Goal: Task Accomplishment & Management: Manage account settings

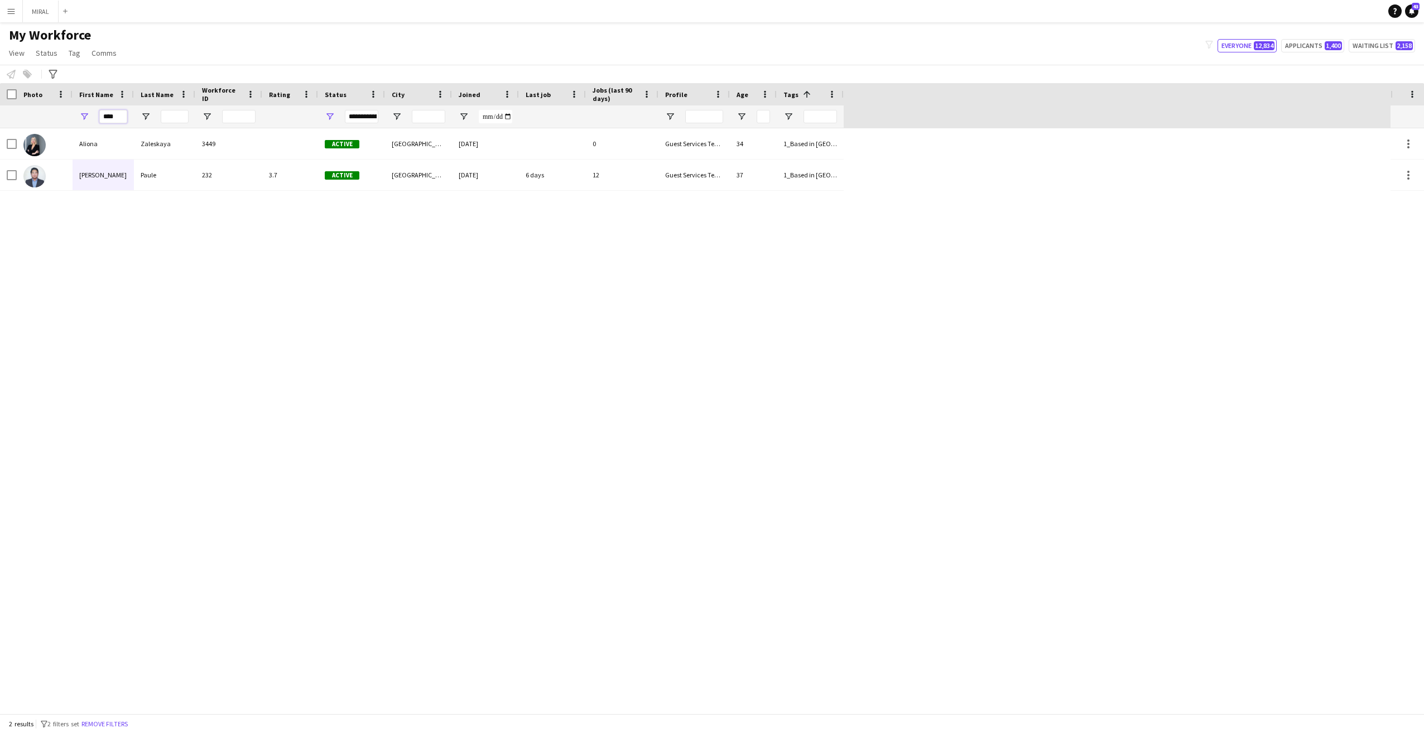
drag, startPoint x: 118, startPoint y: 117, endPoint x: 79, endPoint y: 110, distance: 39.7
click at [79, 110] on div "****" at bounding box center [103, 116] width 61 height 22
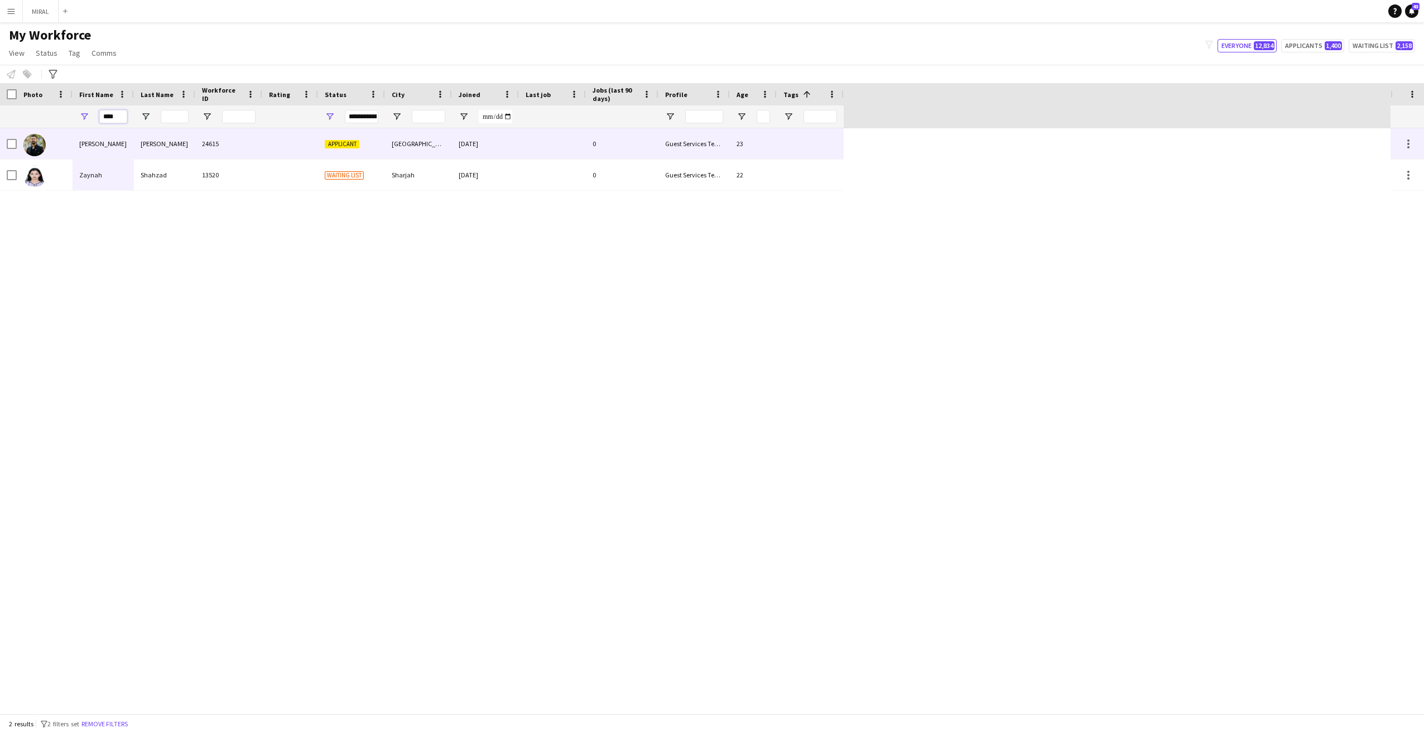
type input "****"
click at [338, 142] on span "Applicant" at bounding box center [342, 144] width 35 height 8
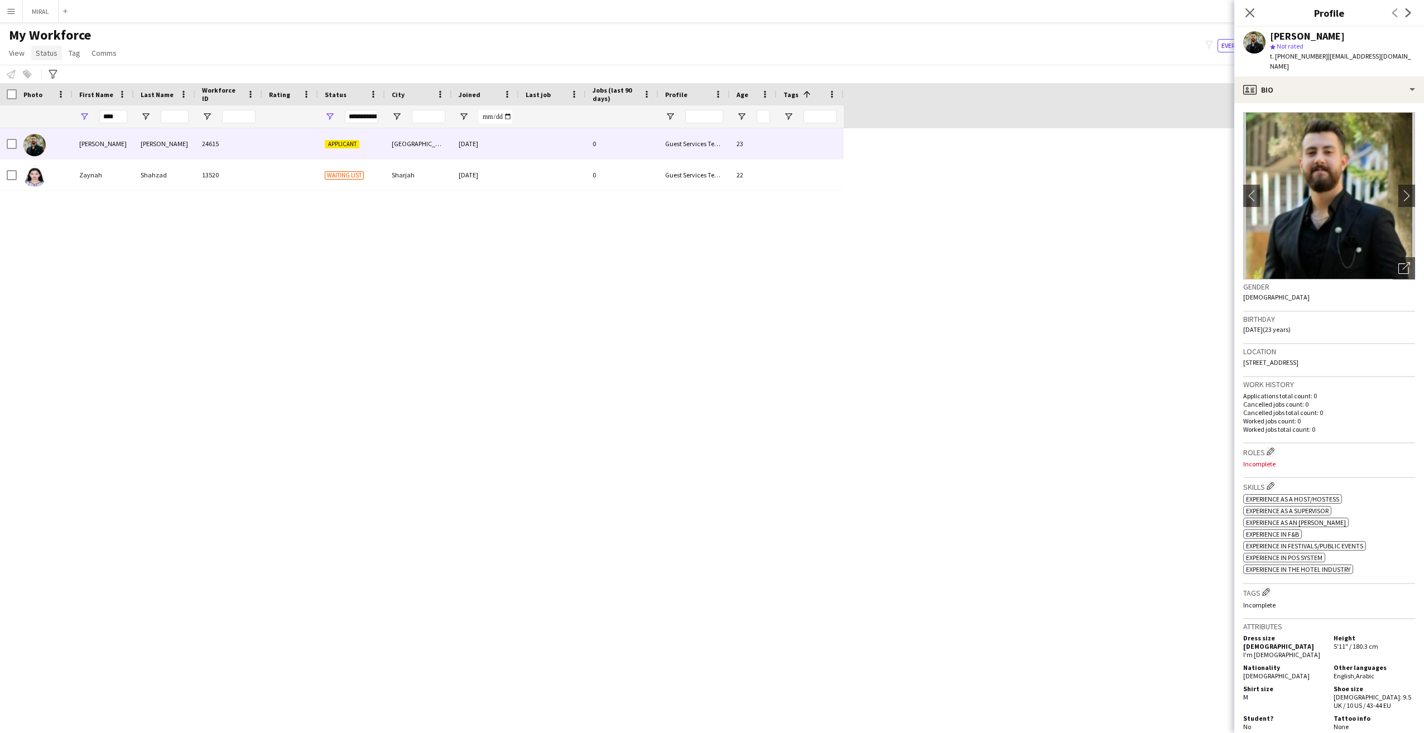
click at [48, 53] on span "Status" at bounding box center [47, 53] width 22 height 10
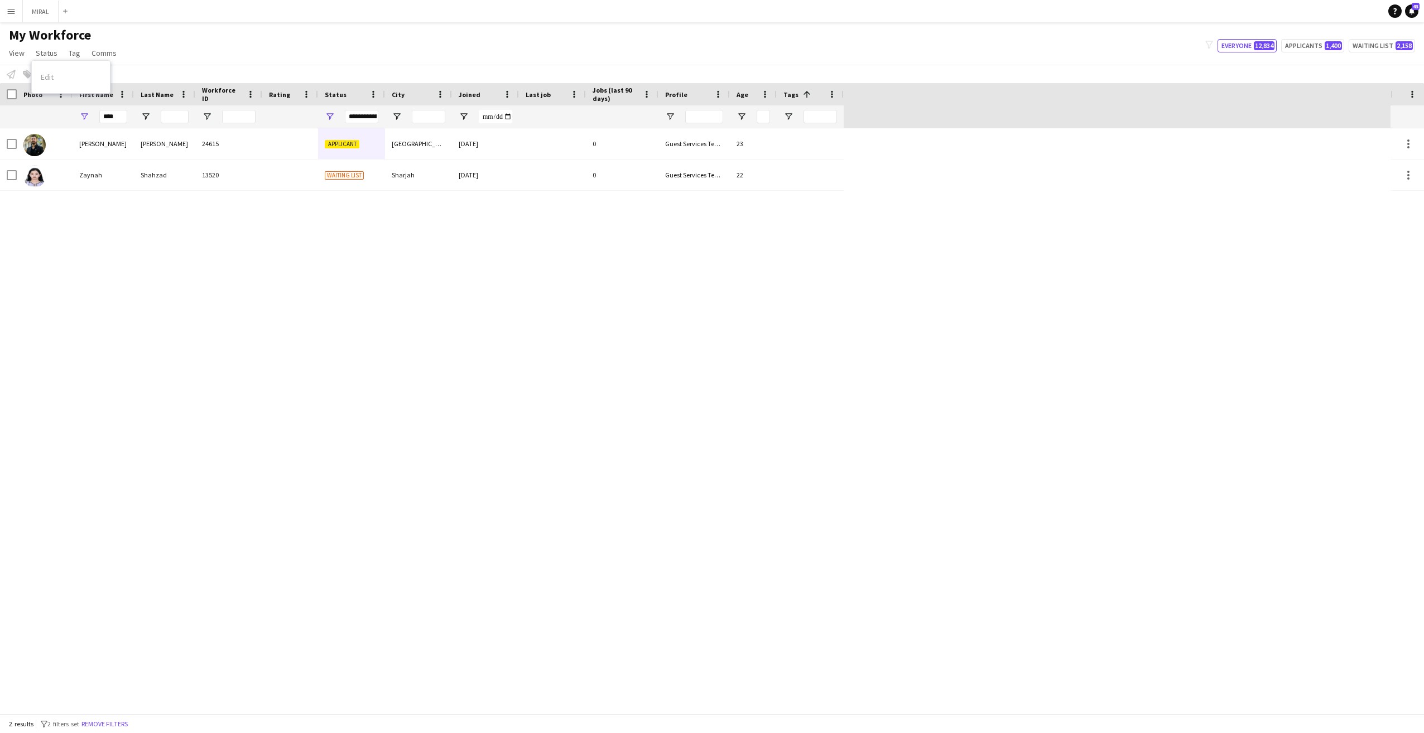
click at [54, 76] on div "Edit" at bounding box center [71, 76] width 78 height 23
click at [42, 50] on span "Status" at bounding box center [47, 53] width 22 height 10
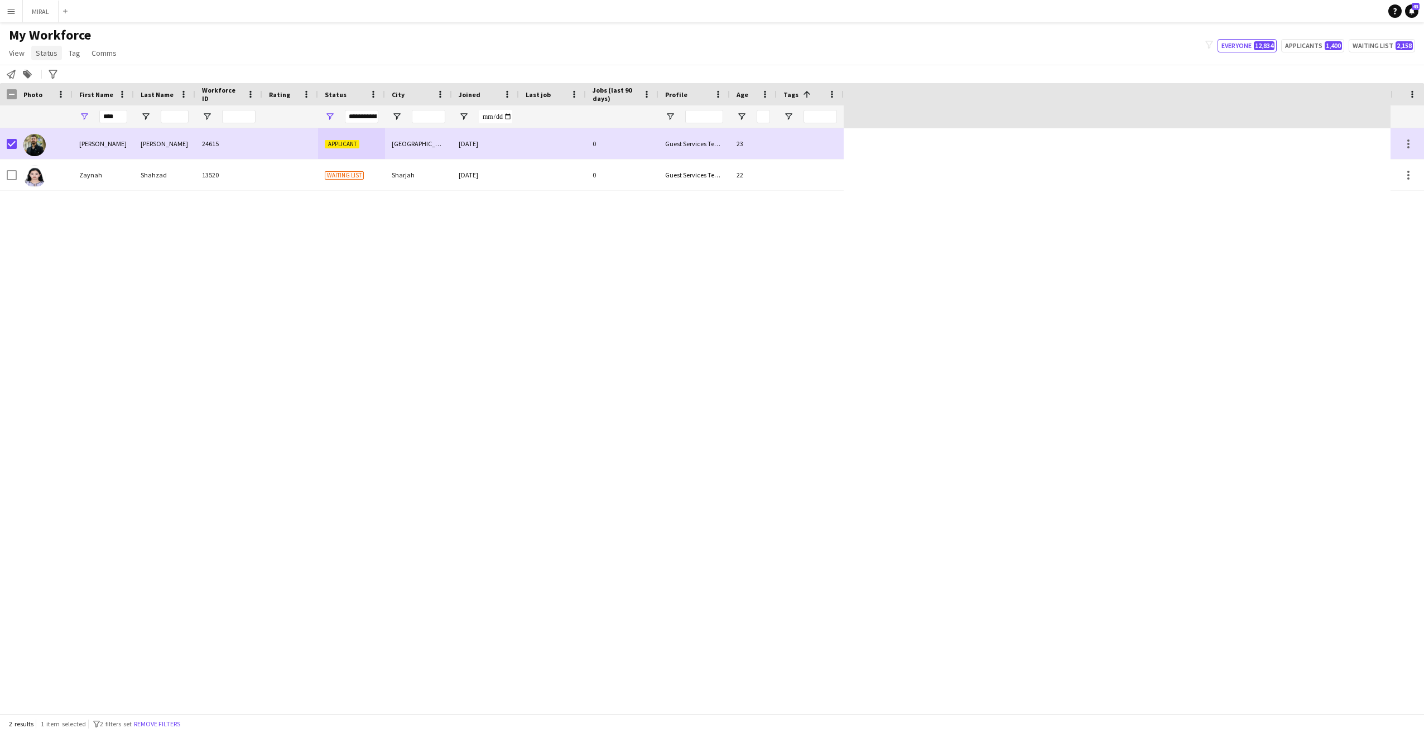
click at [47, 56] on span "Status" at bounding box center [47, 53] width 22 height 10
click at [47, 79] on span "Edit" at bounding box center [47, 77] width 13 height 10
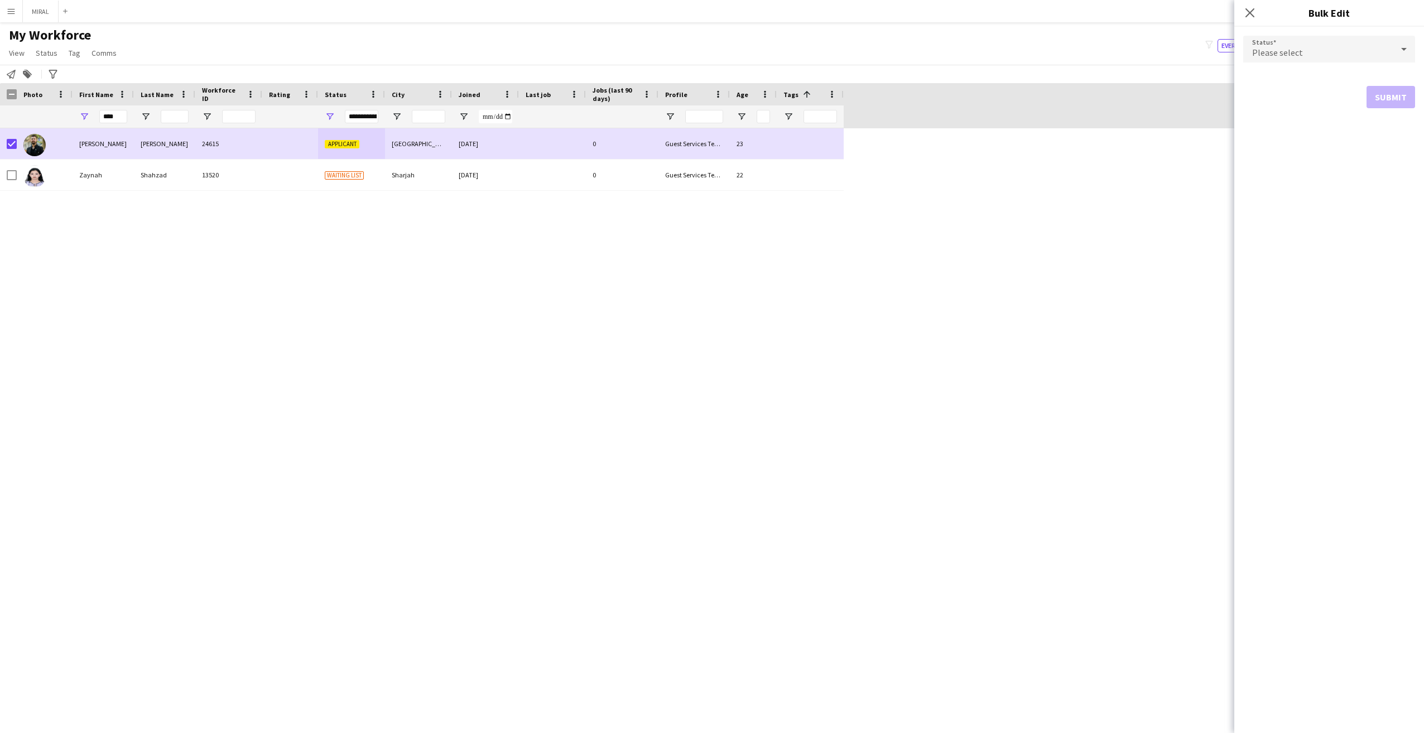
click at [1321, 46] on div "Please select" at bounding box center [1319, 49] width 150 height 27
click at [1303, 78] on span "Active" at bounding box center [1329, 80] width 154 height 11
click at [1408, 136] on button "Submit" at bounding box center [1391, 135] width 49 height 22
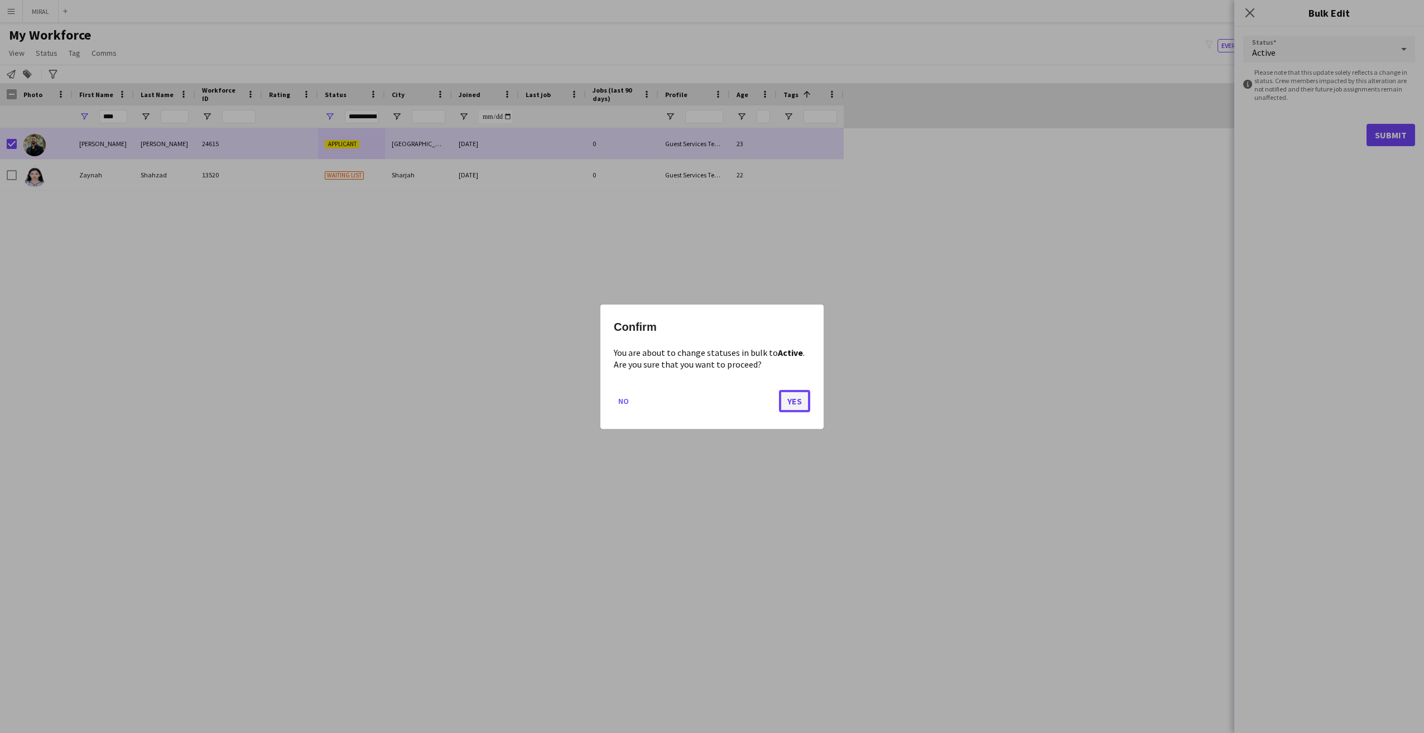
click at [793, 400] on button "Yes" at bounding box center [794, 401] width 31 height 22
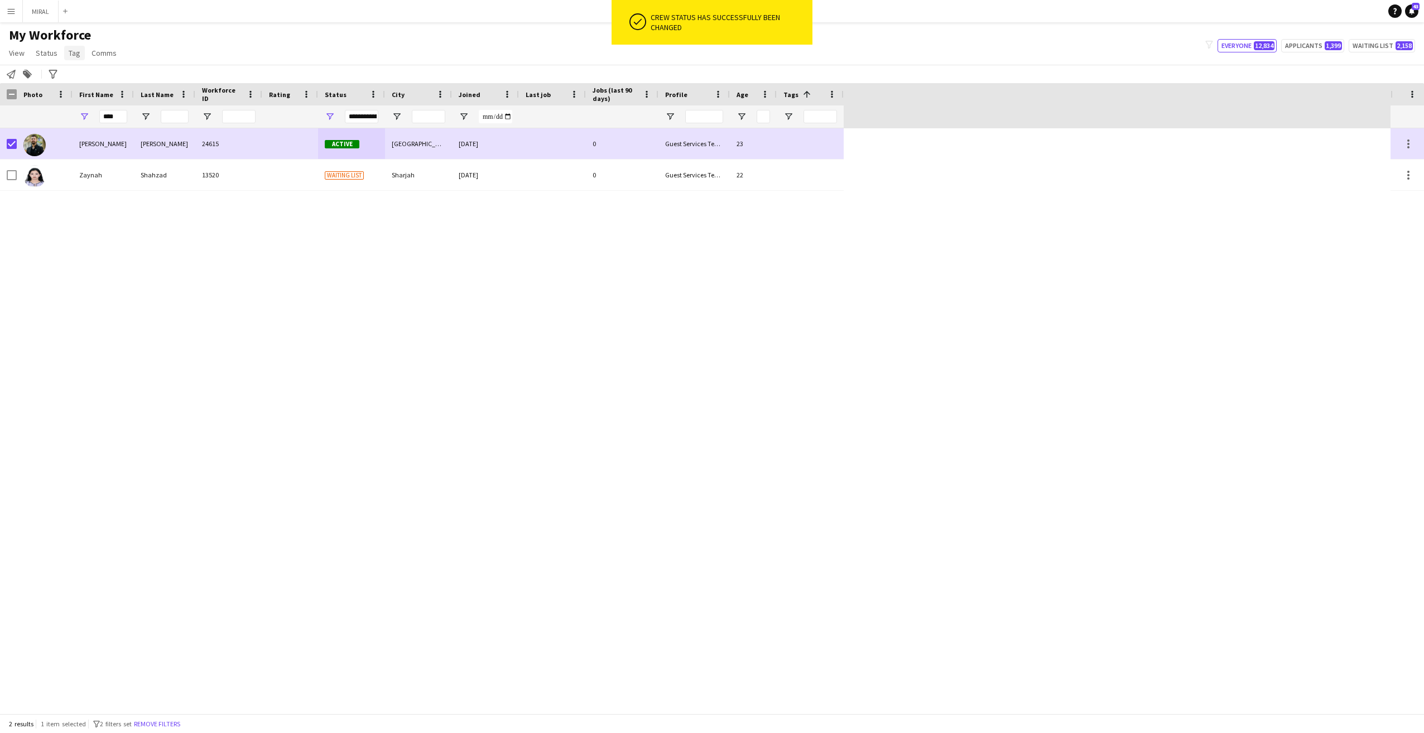
click at [74, 52] on span "Tag" at bounding box center [75, 53] width 12 height 10
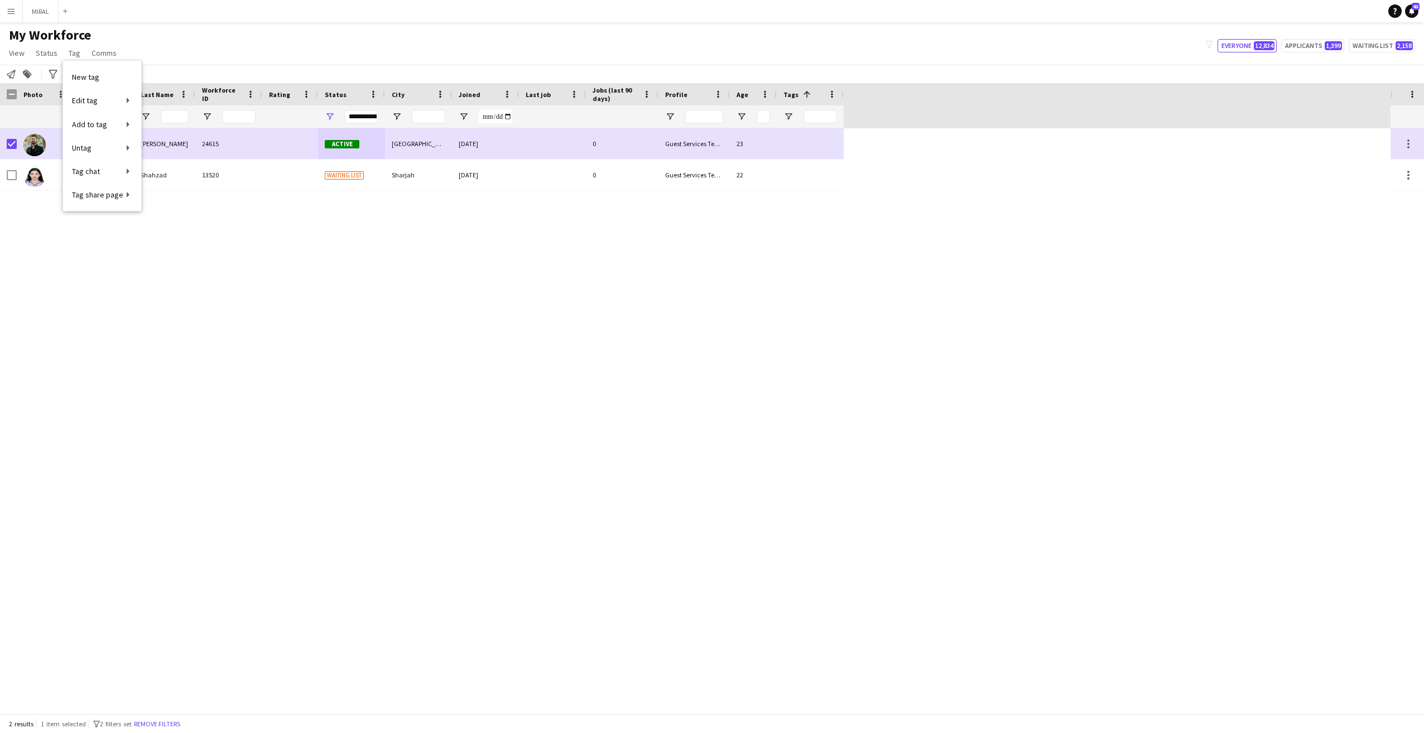
click at [175, 71] on div "Notify workforce Add to tag Search tags magnifier Add tag Advanced filters Adva…" at bounding box center [712, 74] width 1424 height 18
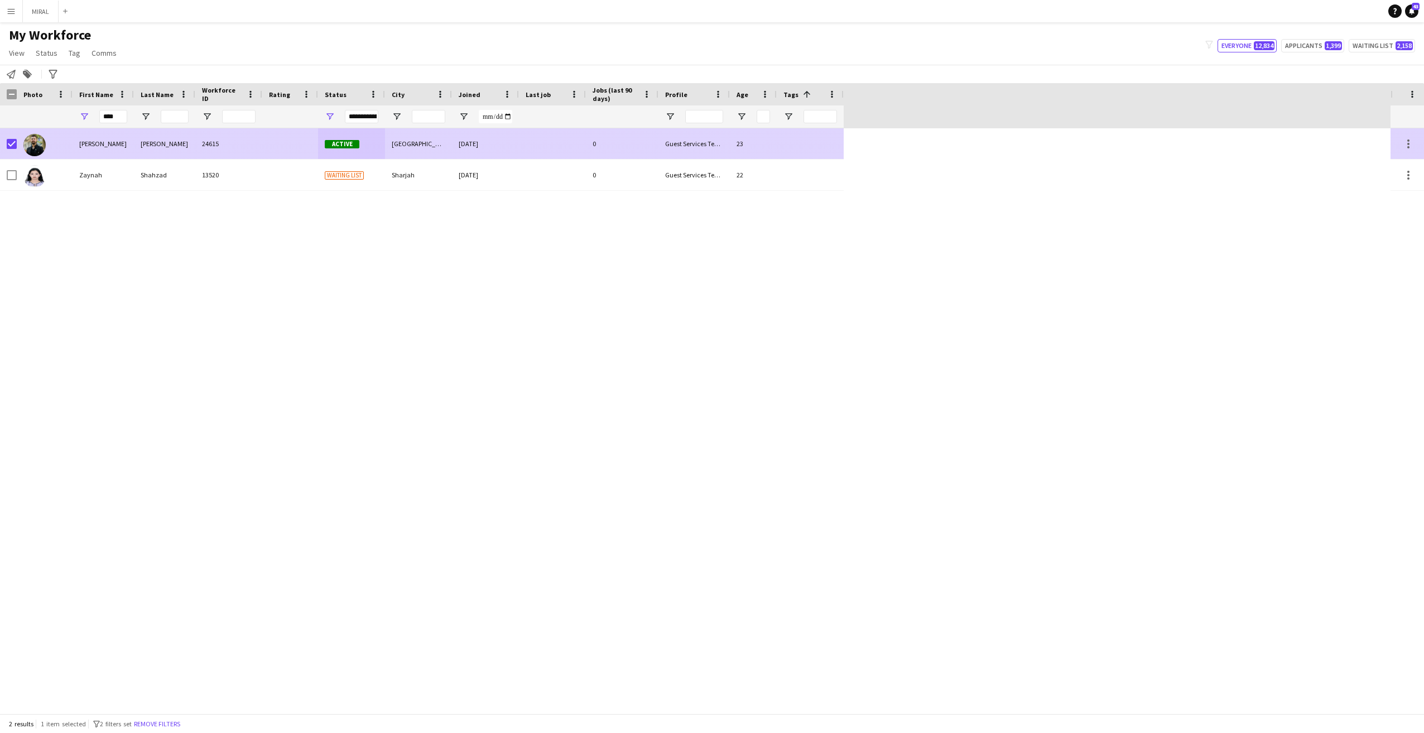
click at [99, 142] on div "[PERSON_NAME]" at bounding box center [103, 143] width 61 height 31
click at [114, 140] on div "[PERSON_NAME]" at bounding box center [103, 143] width 61 height 31
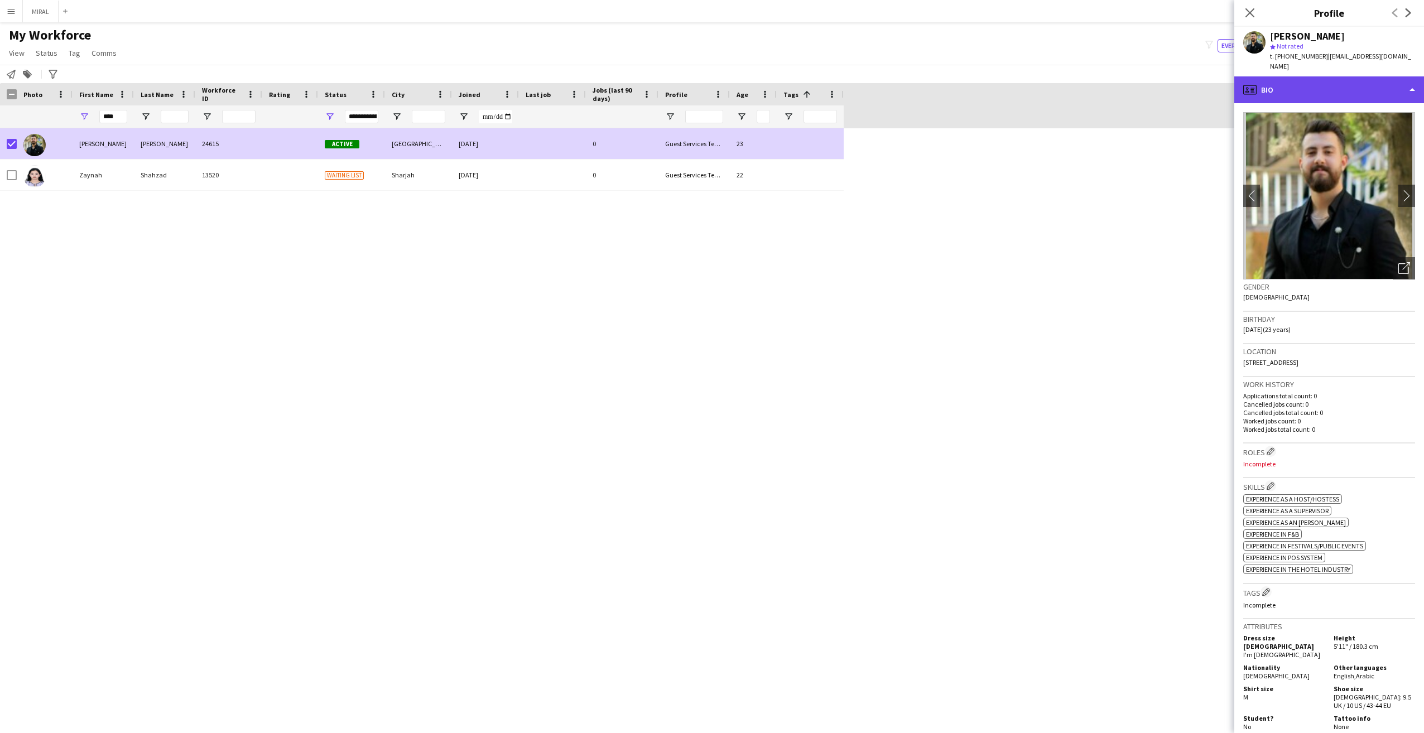
click at [1287, 97] on div "profile Bio" at bounding box center [1330, 89] width 190 height 27
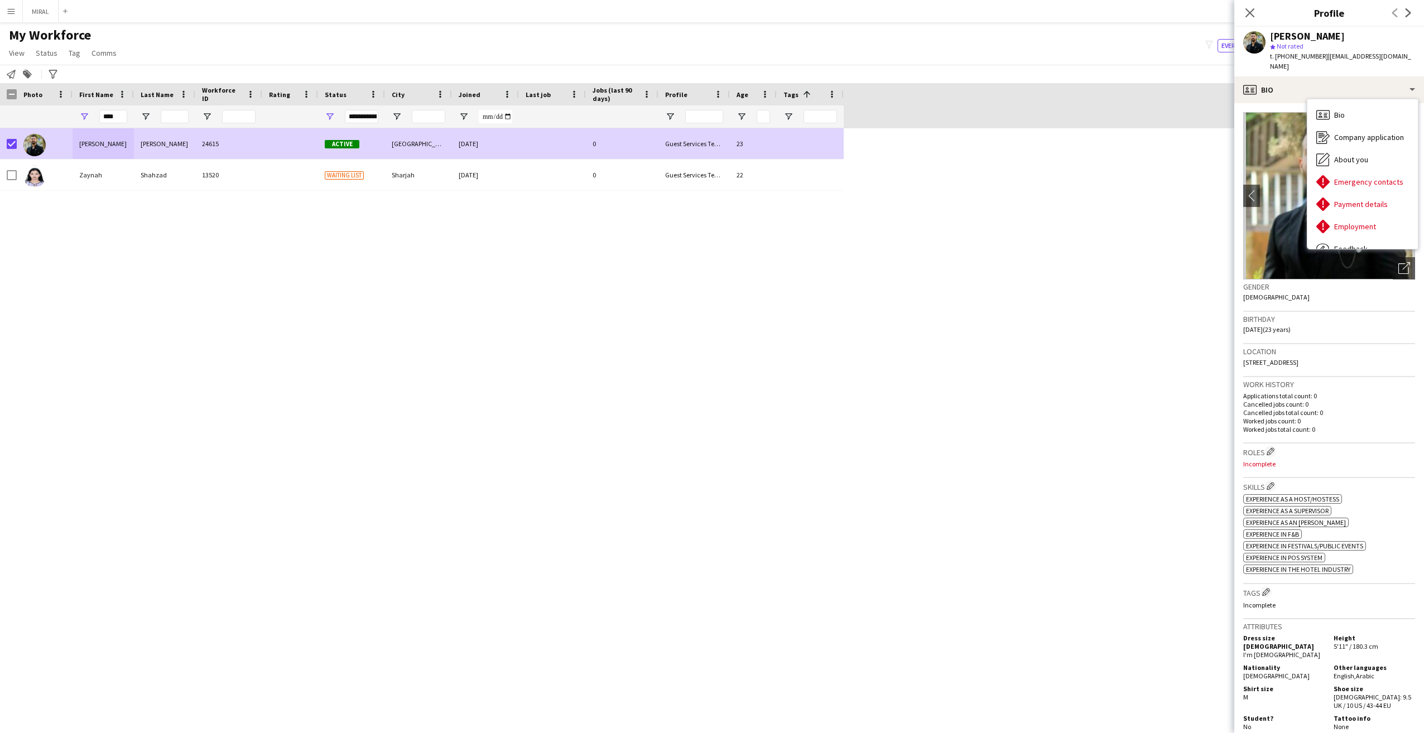
click at [1146, 230] on div "[PERSON_NAME] 24615 Active [GEOGRAPHIC_DATA] [DATE] 0 Guest Services Team 23 [P…" at bounding box center [695, 420] width 1391 height 585
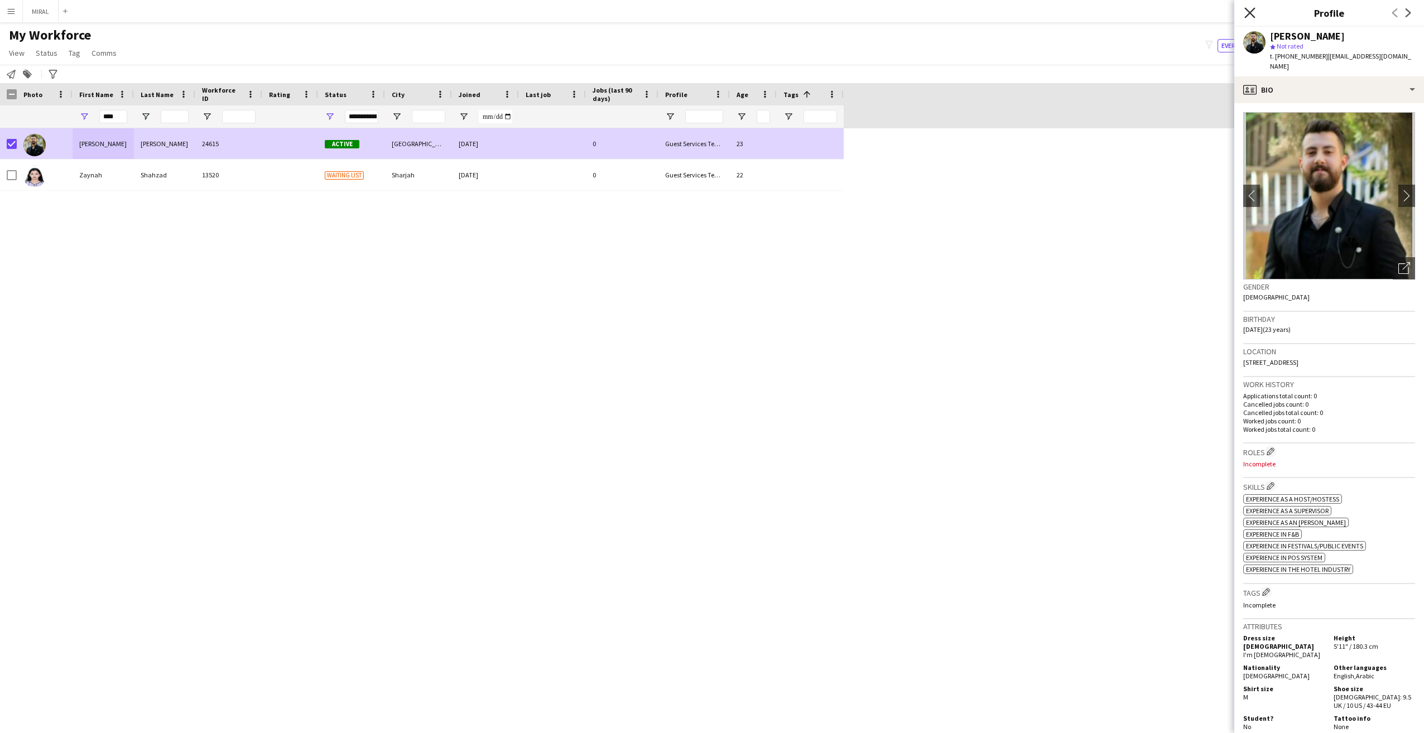
click at [1251, 11] on icon "Close pop-in" at bounding box center [1250, 12] width 11 height 11
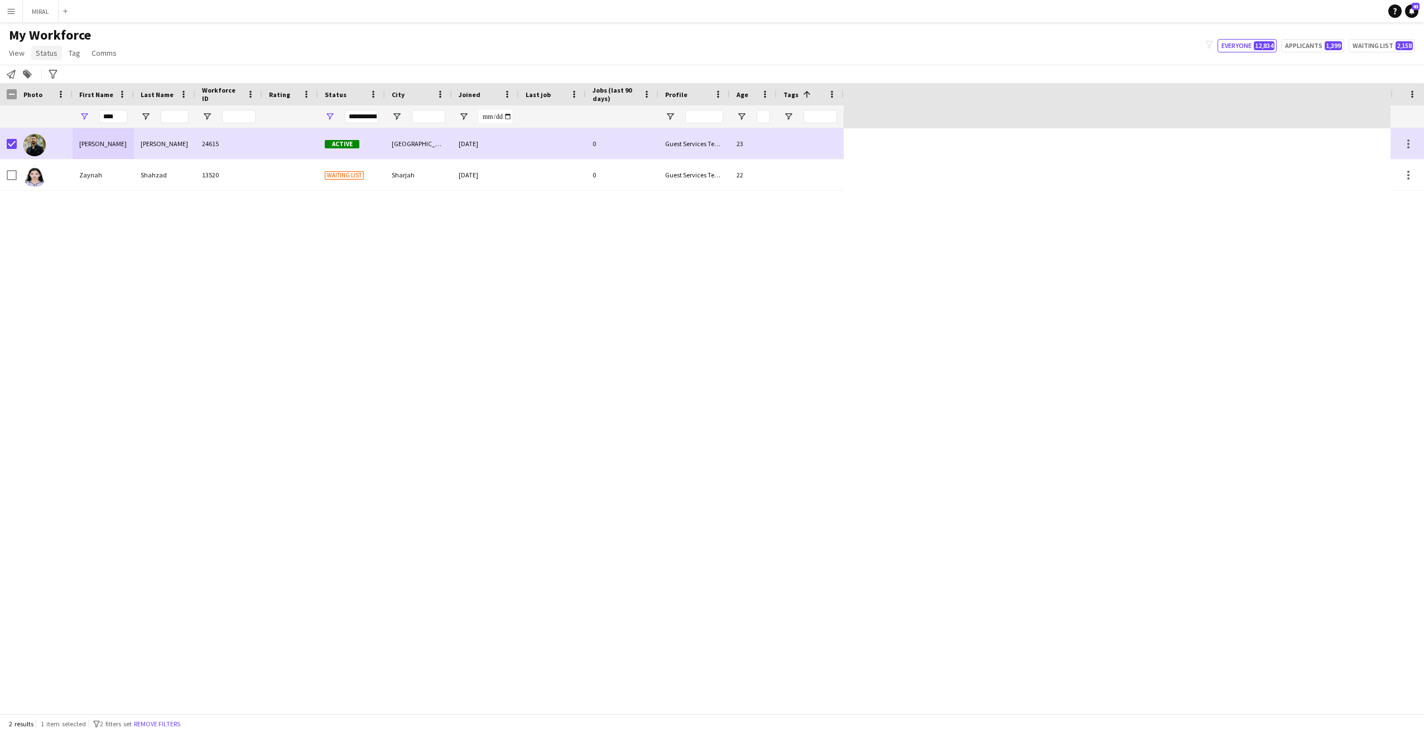
click at [47, 54] on span "Status" at bounding box center [47, 53] width 22 height 10
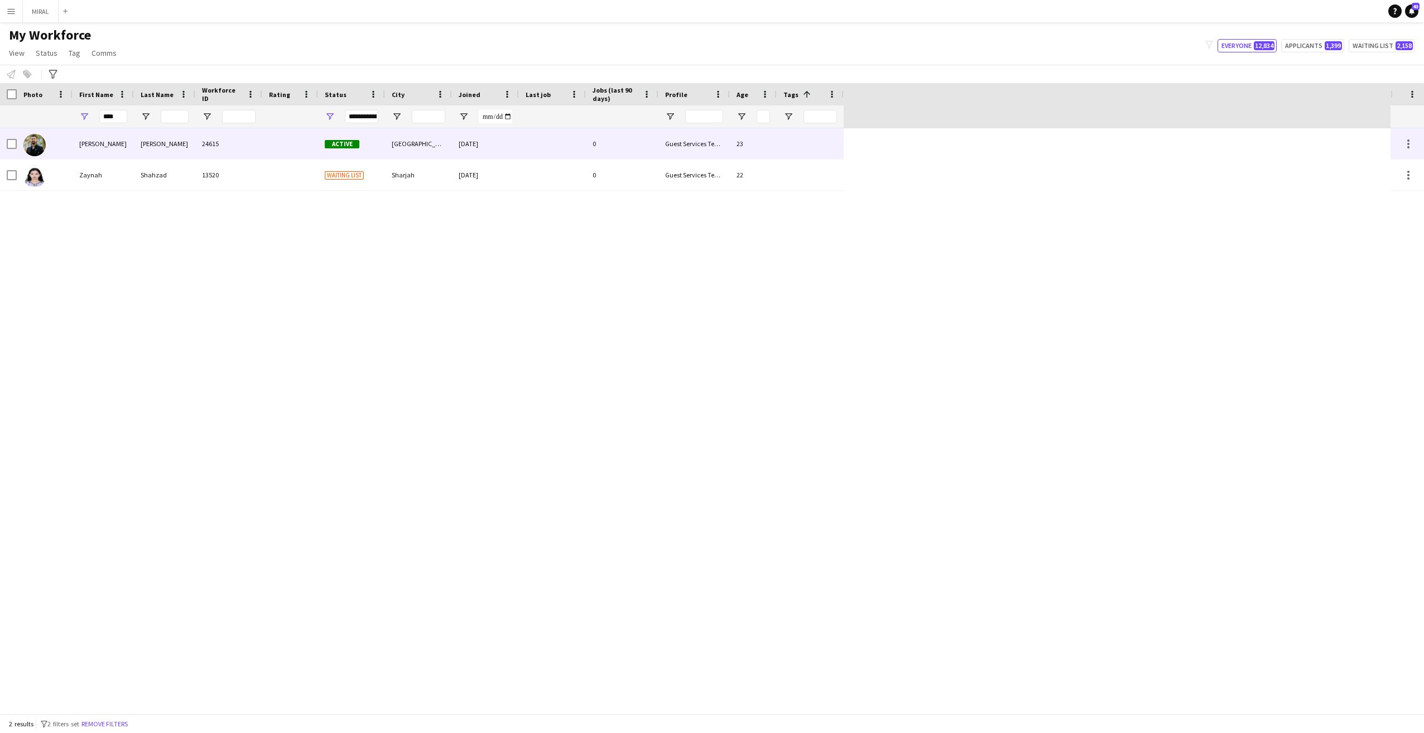
click at [331, 135] on div "Active" at bounding box center [351, 143] width 67 height 31
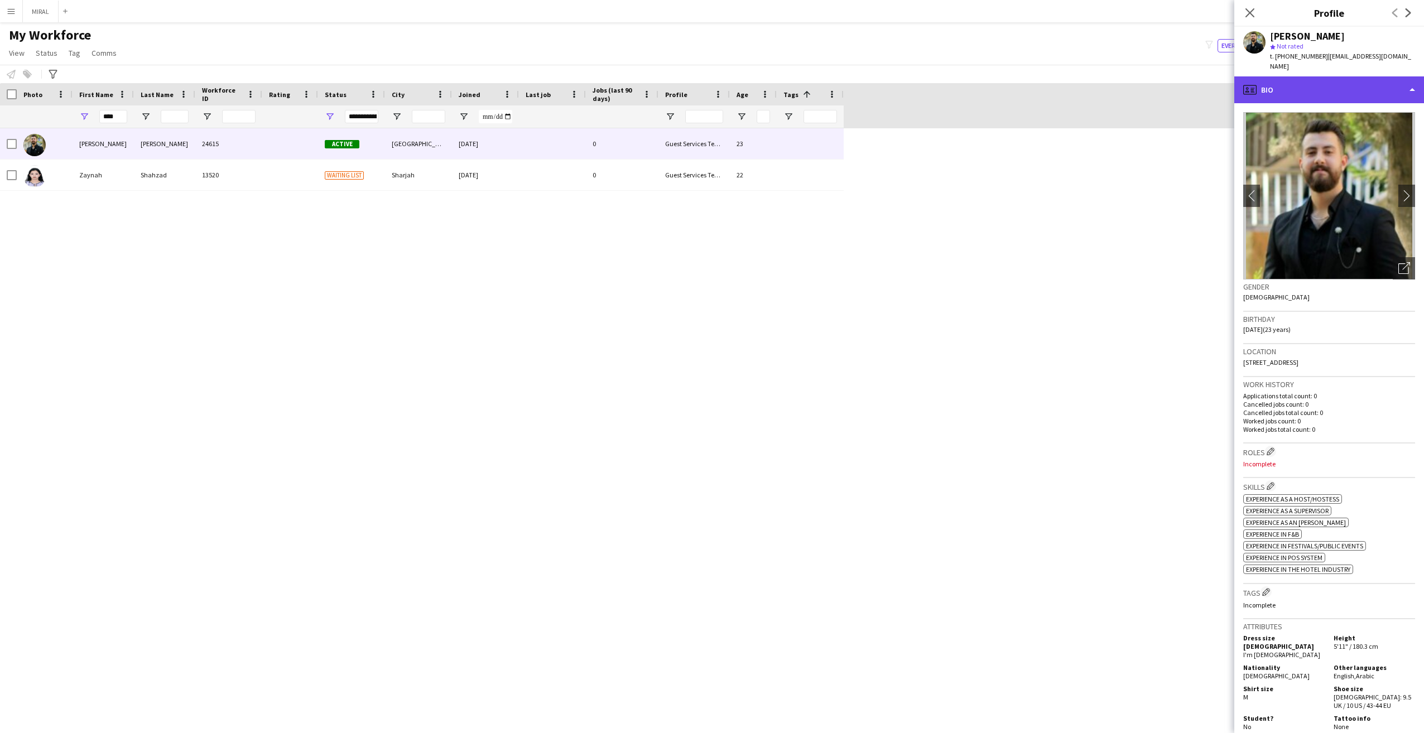
click at [1287, 88] on div "profile Bio" at bounding box center [1330, 89] width 190 height 27
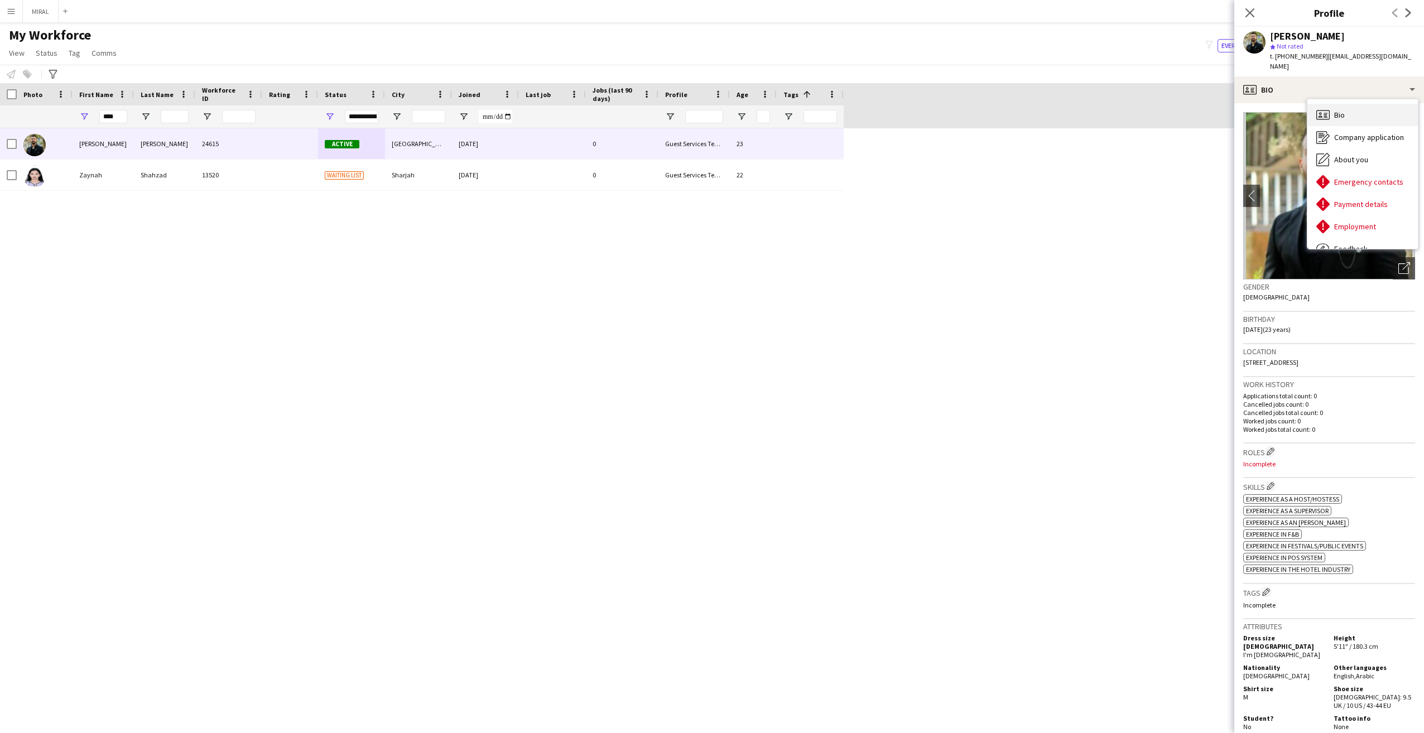
click at [1343, 118] on span "Bio" at bounding box center [1340, 115] width 11 height 10
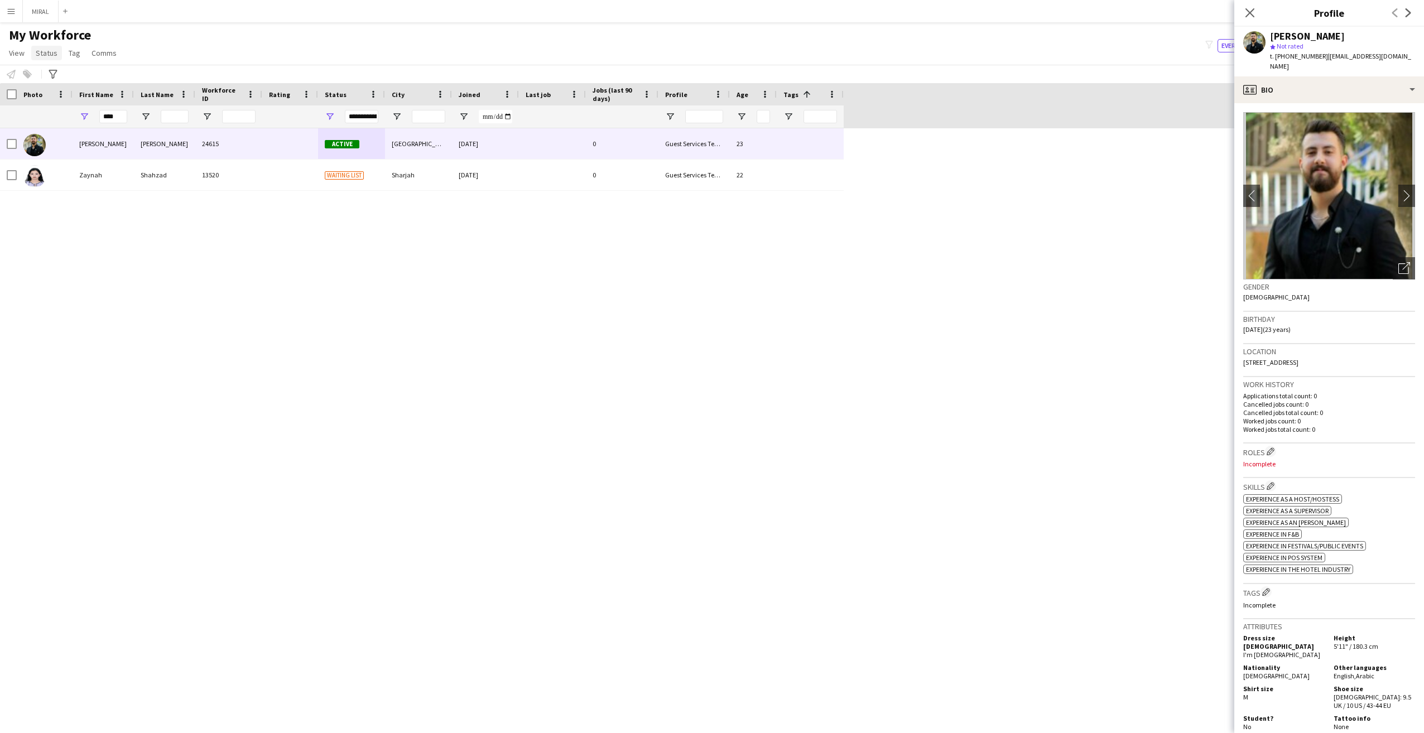
click at [40, 51] on span "Status" at bounding box center [47, 53] width 22 height 10
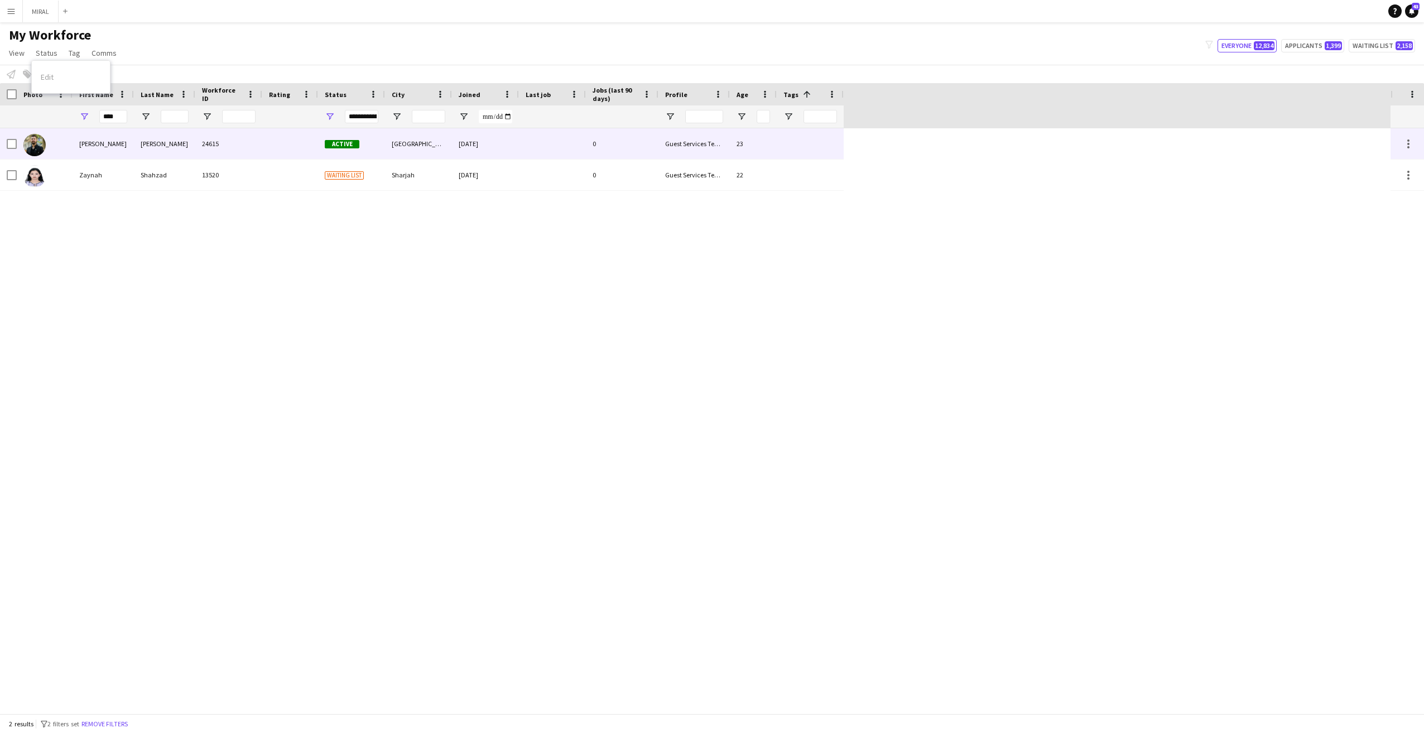
click at [17, 144] on div at bounding box center [45, 143] width 56 height 31
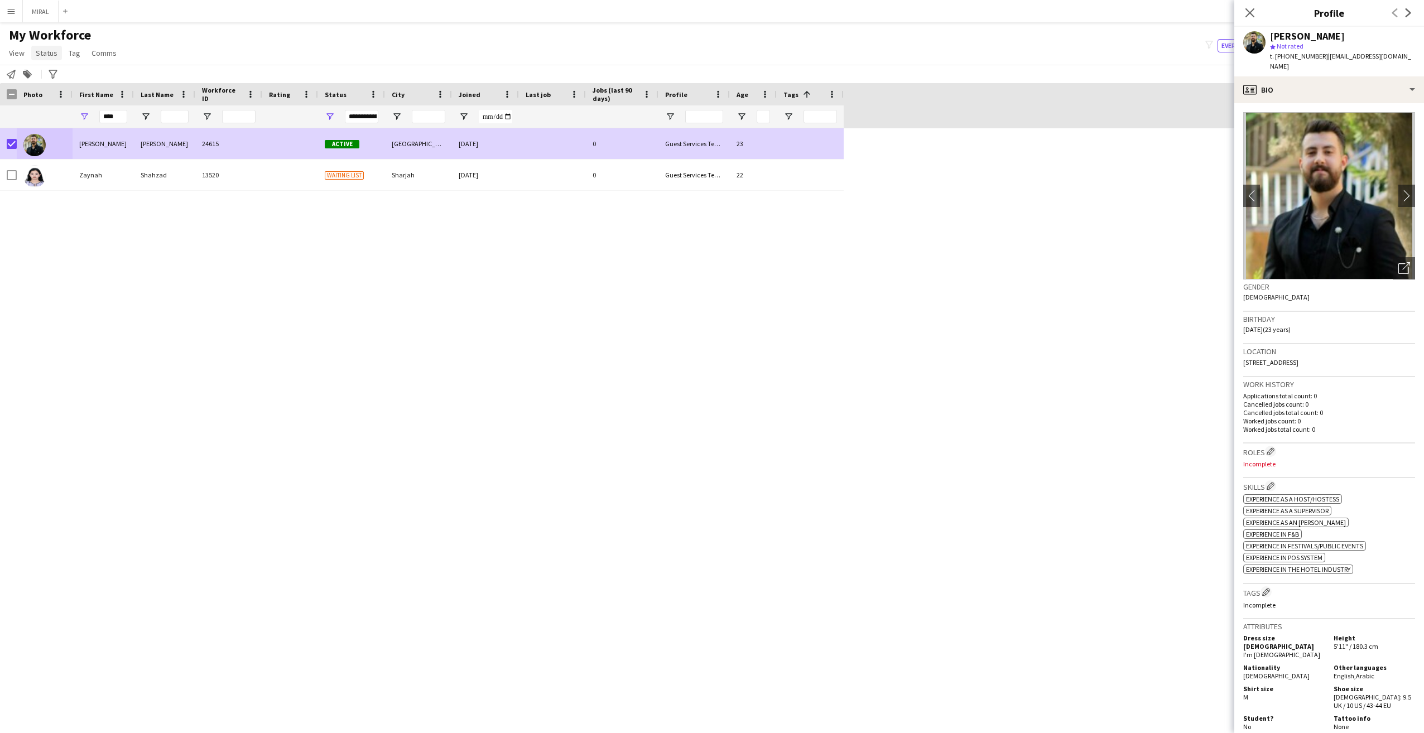
click at [45, 55] on span "Status" at bounding box center [47, 53] width 22 height 10
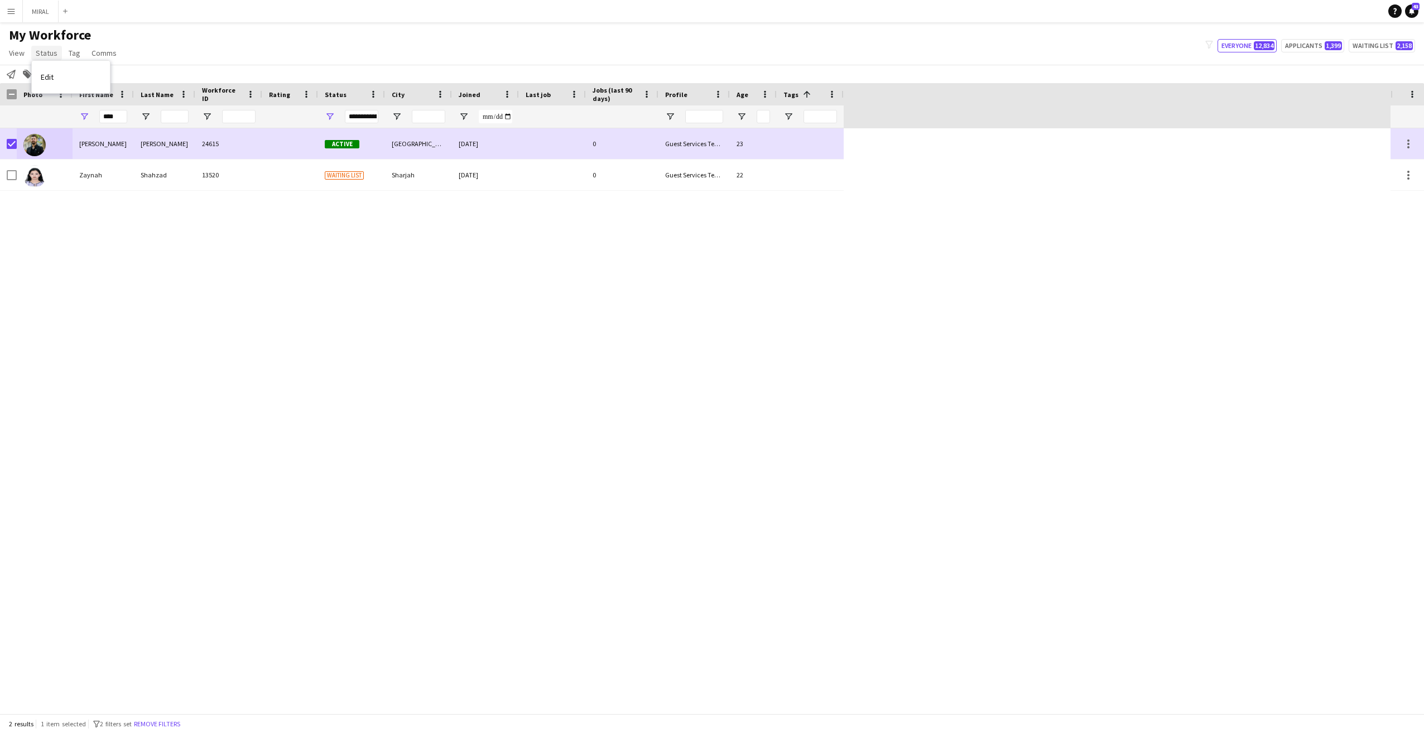
click at [46, 57] on span "Status" at bounding box center [47, 53] width 22 height 10
click at [43, 54] on span "Status" at bounding box center [47, 53] width 22 height 10
click at [332, 143] on span "Active" at bounding box center [342, 144] width 35 height 8
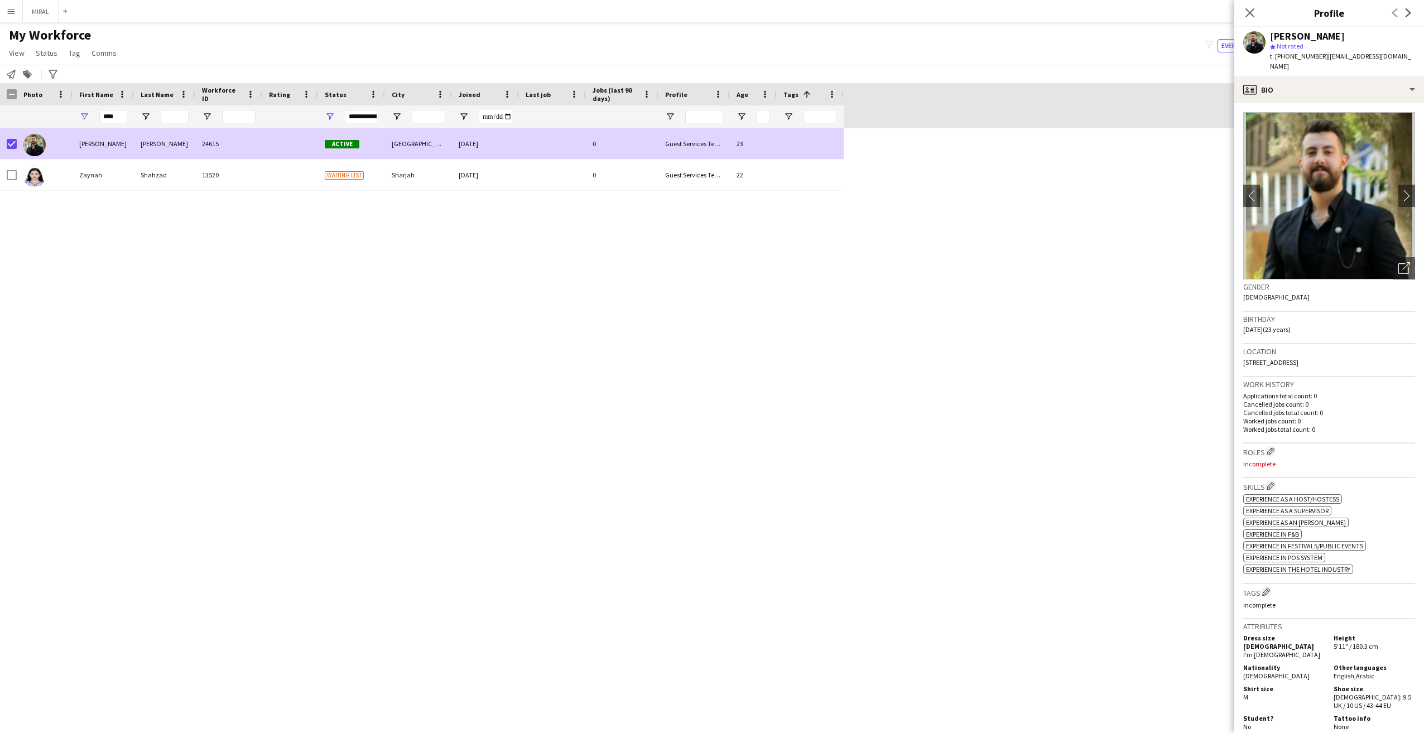
click at [354, 117] on div "**********" at bounding box center [361, 116] width 33 height 13
click at [39, 54] on span "Status" at bounding box center [47, 53] width 22 height 10
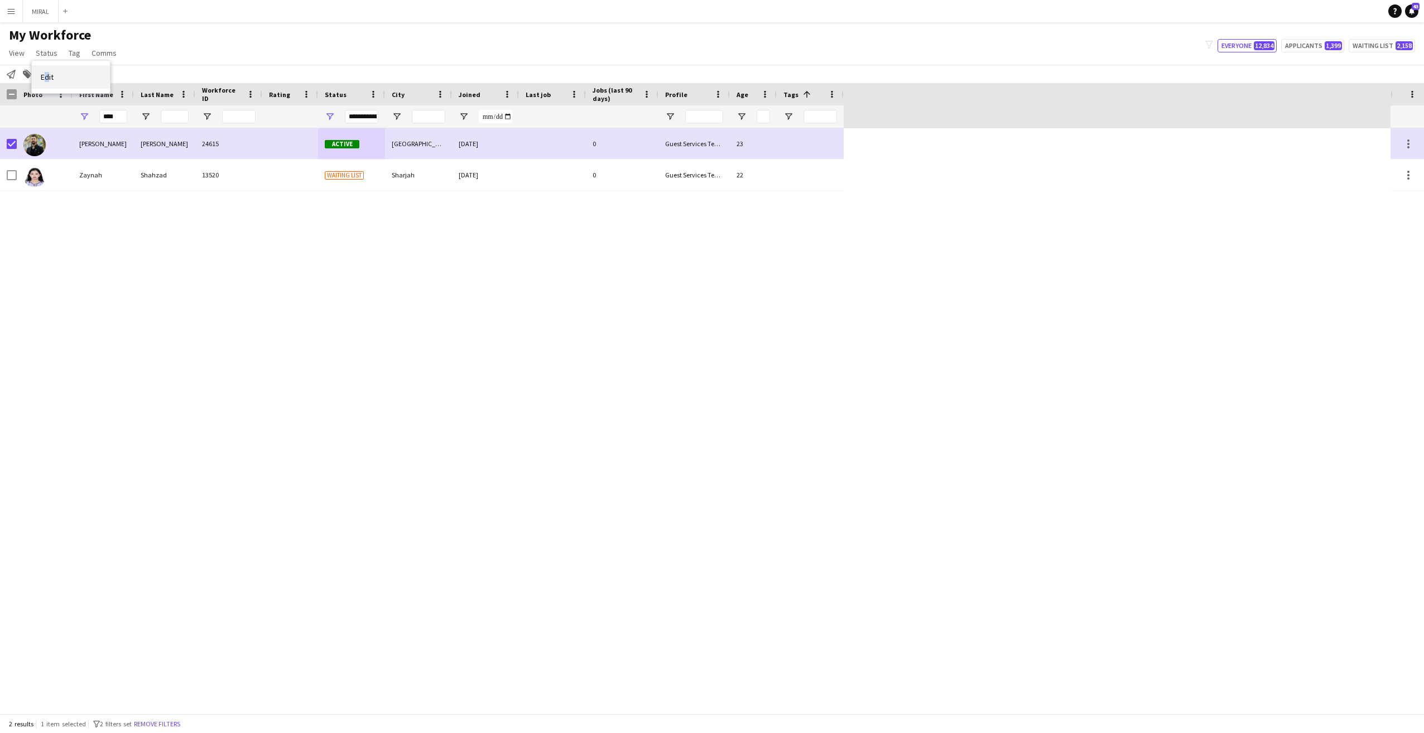
click at [47, 78] on span "Edit" at bounding box center [47, 77] width 13 height 10
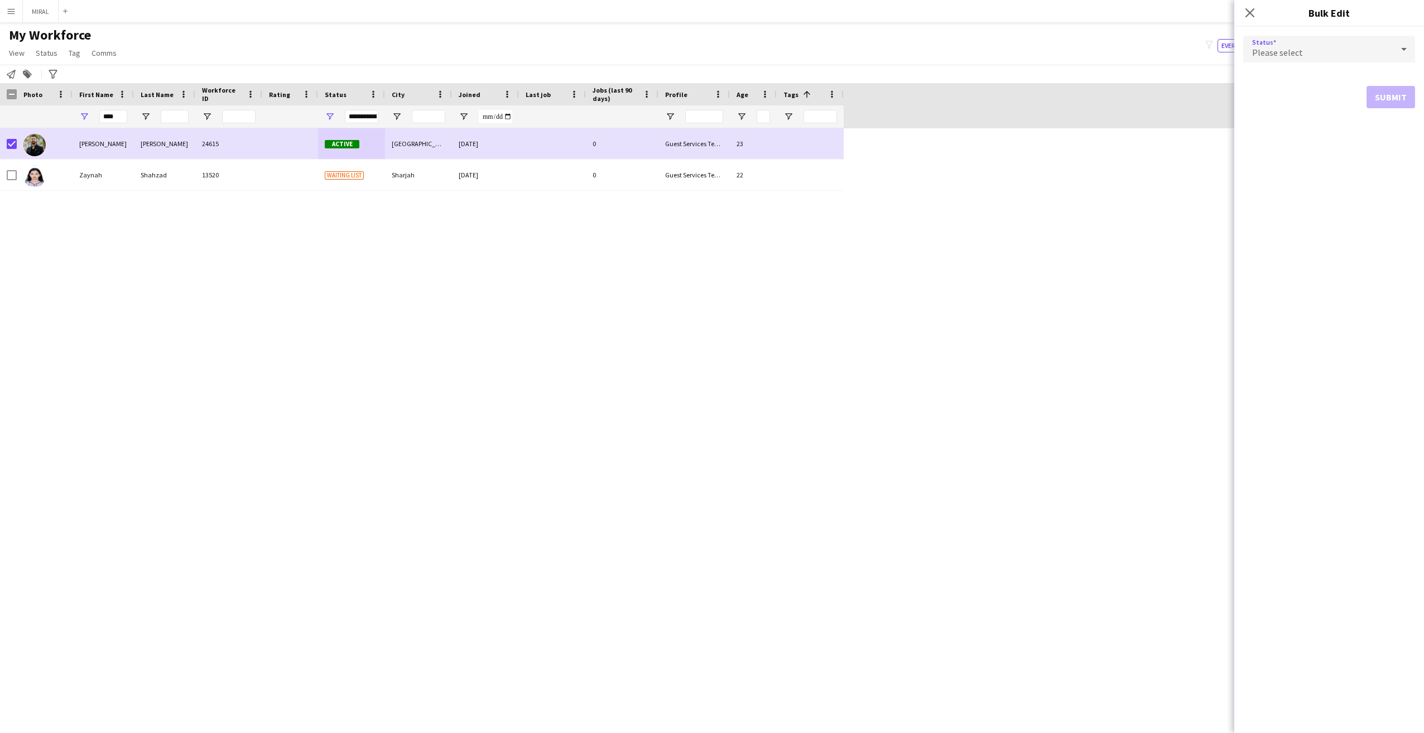
click at [1402, 49] on icon at bounding box center [1404, 49] width 13 height 22
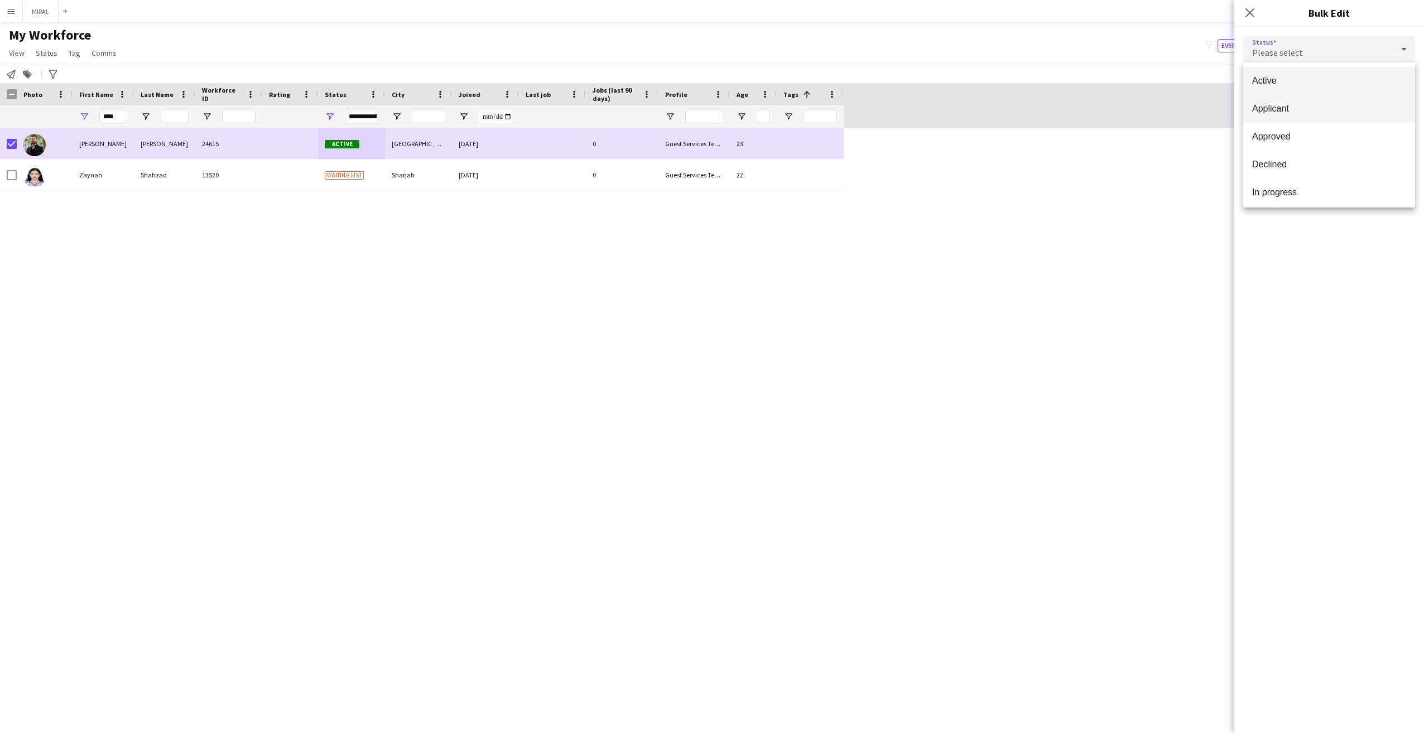
click at [1287, 110] on span "Applicant" at bounding box center [1329, 108] width 154 height 11
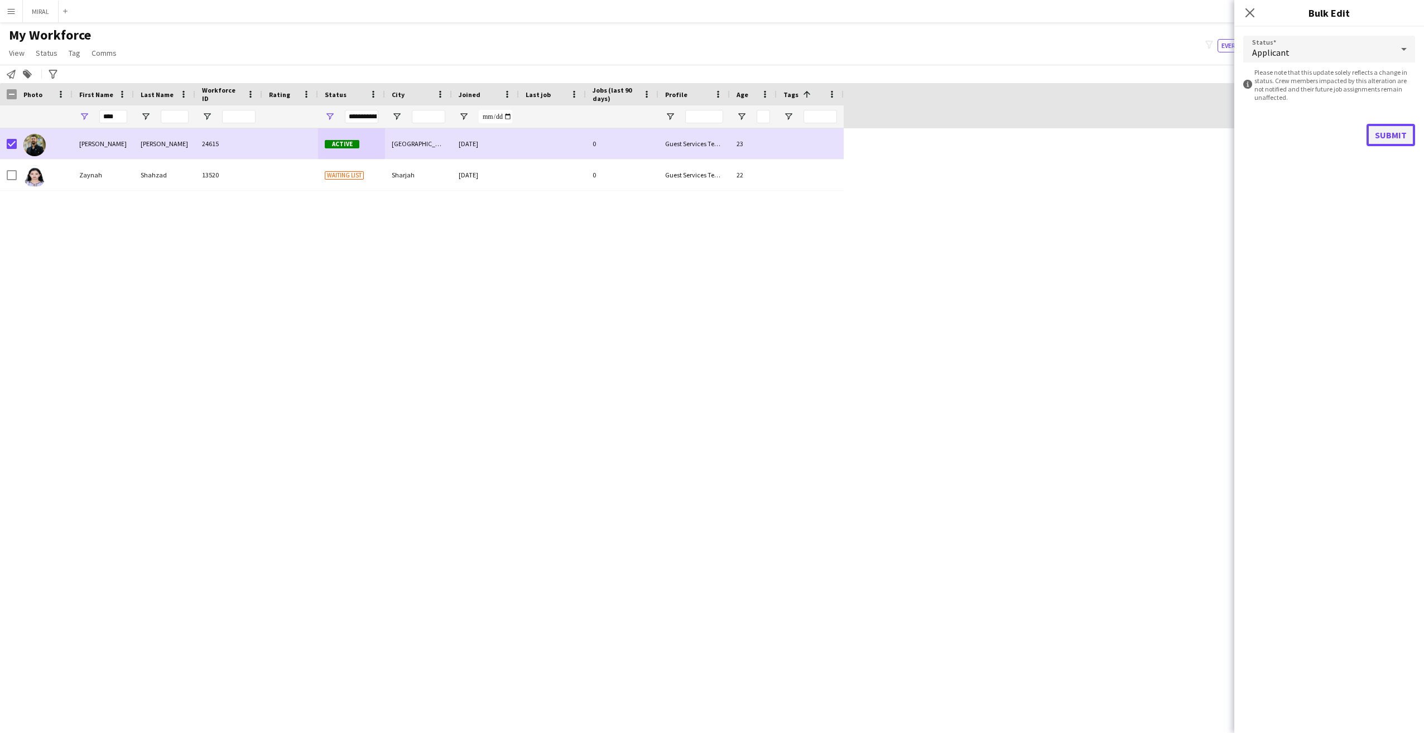
click at [1398, 142] on button "Submit" at bounding box center [1391, 135] width 49 height 22
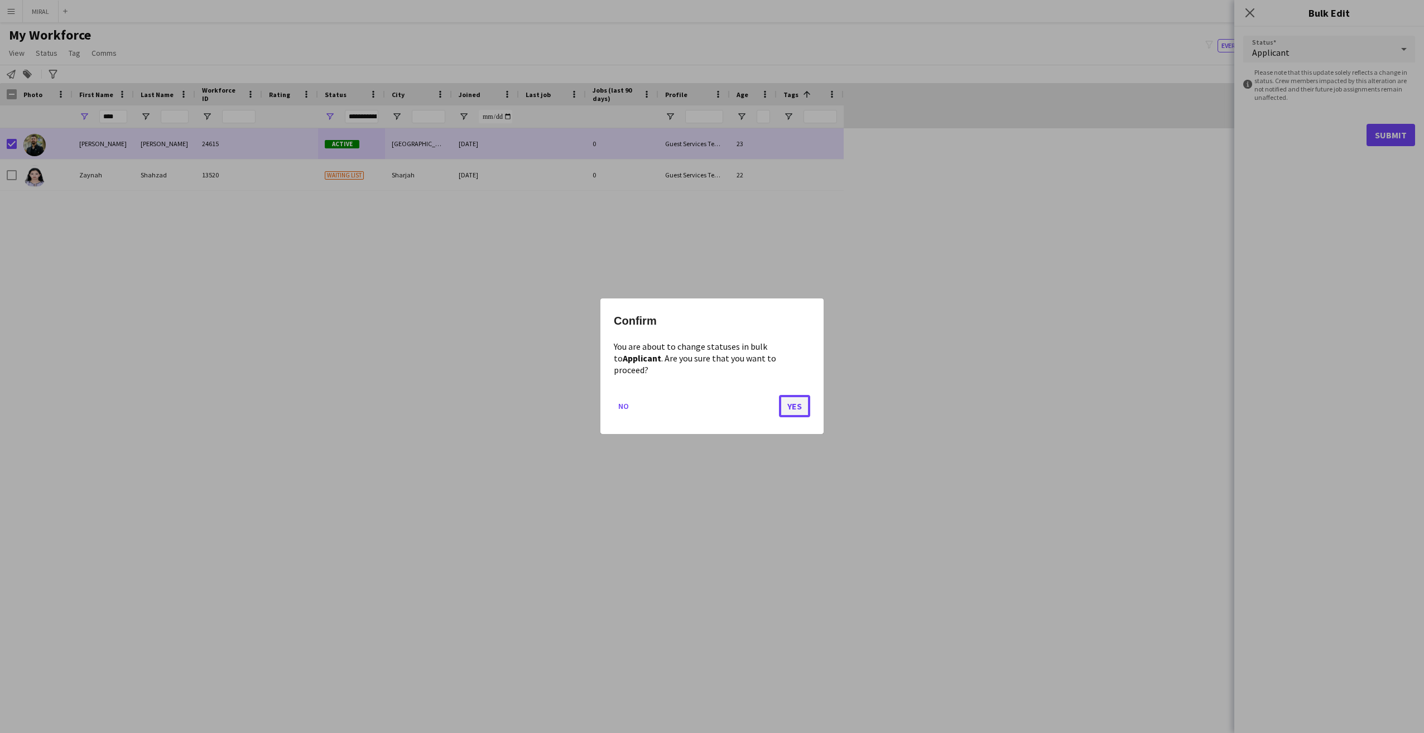
click at [793, 405] on button "Yes" at bounding box center [794, 407] width 31 height 22
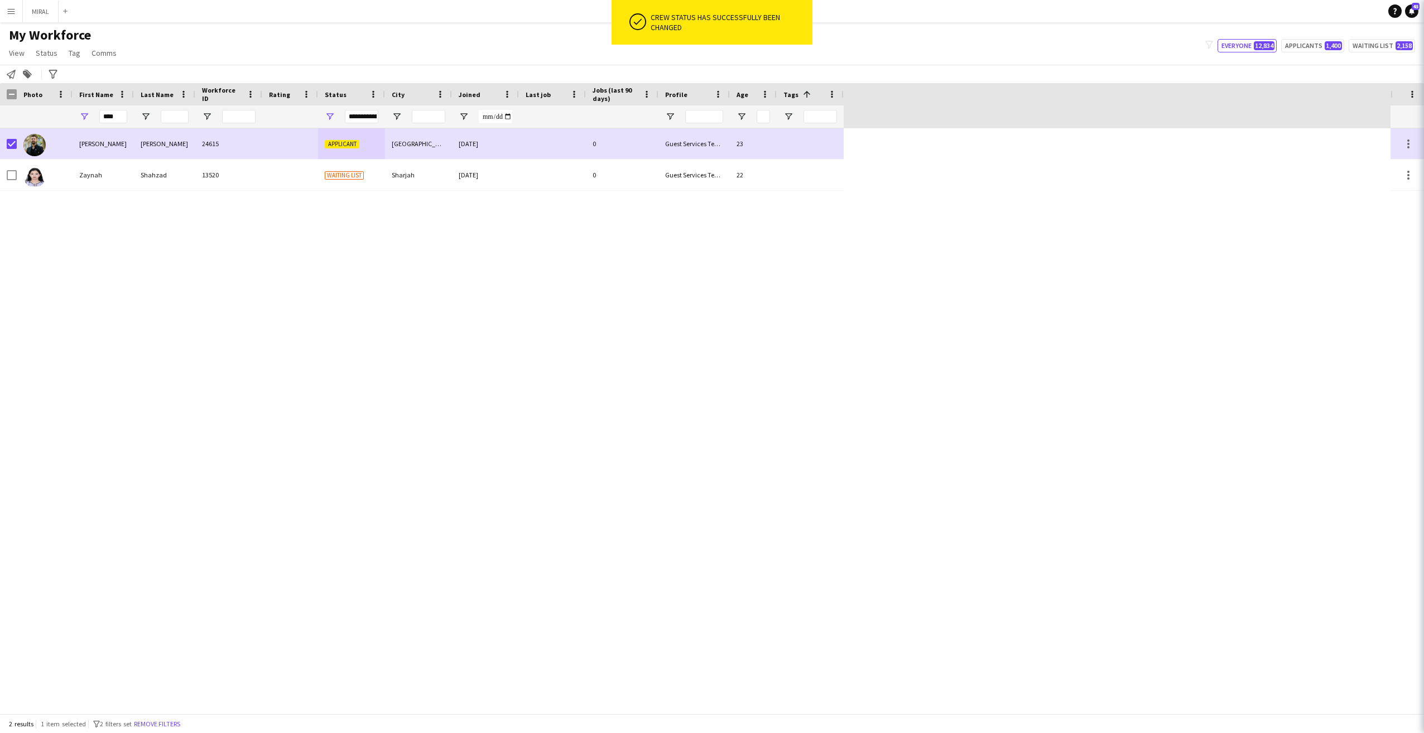
drag, startPoint x: 946, startPoint y: 347, endPoint x: 914, endPoint y: 326, distance: 37.9
click at [946, 345] on div "[PERSON_NAME] 24615 Applicant [GEOGRAPHIC_DATA] [DATE] 0 Guest Services Team 23…" at bounding box center [695, 420] width 1391 height 585
click at [247, 18] on app-navbar "Menu Boards Boards Boards All jobs Status Workforce Workforce My Workforce Recr…" at bounding box center [712, 11] width 1424 height 22
click at [18, 54] on span "View" at bounding box center [17, 53] width 16 height 10
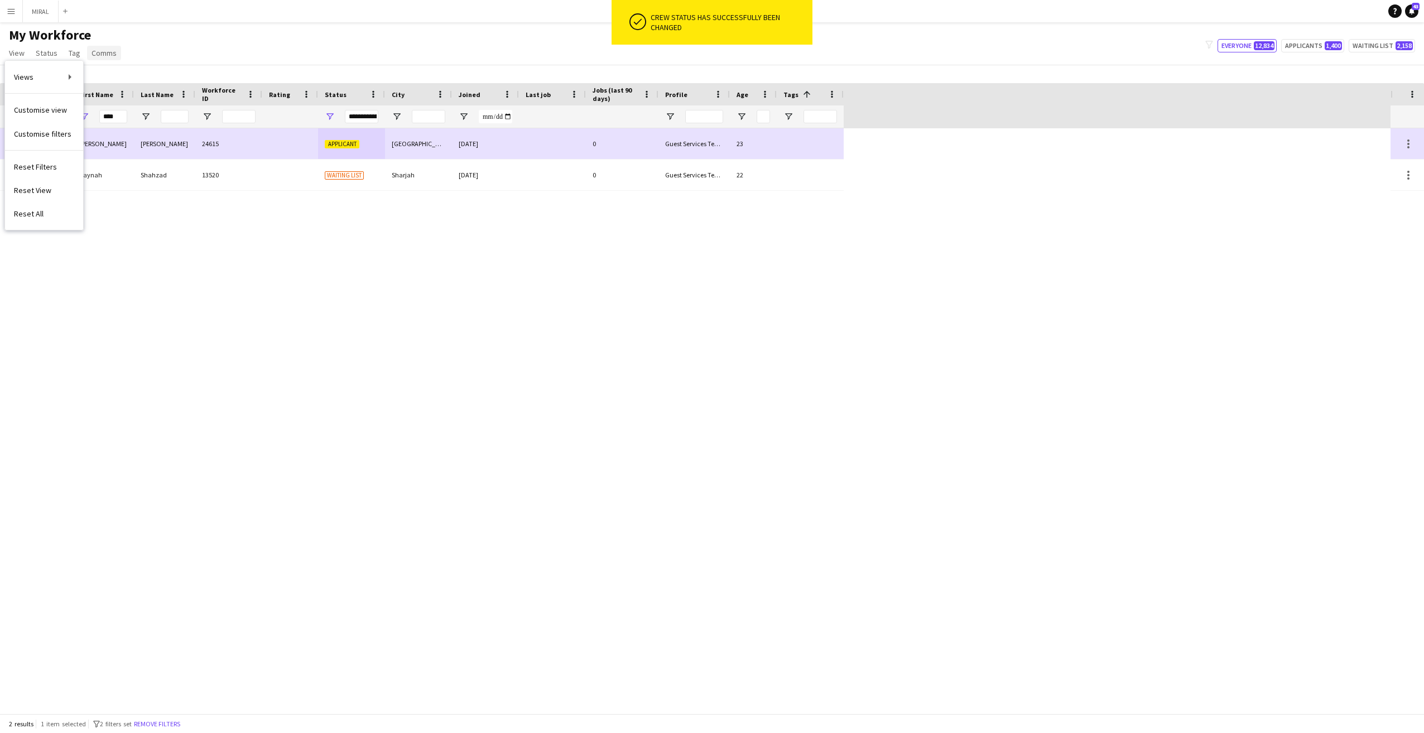
click at [114, 48] on span "Comms" at bounding box center [104, 53] width 25 height 10
click at [164, 33] on div "My Workforce View Views Default view New view Update view Delete view Edit name…" at bounding box center [712, 46] width 1424 height 38
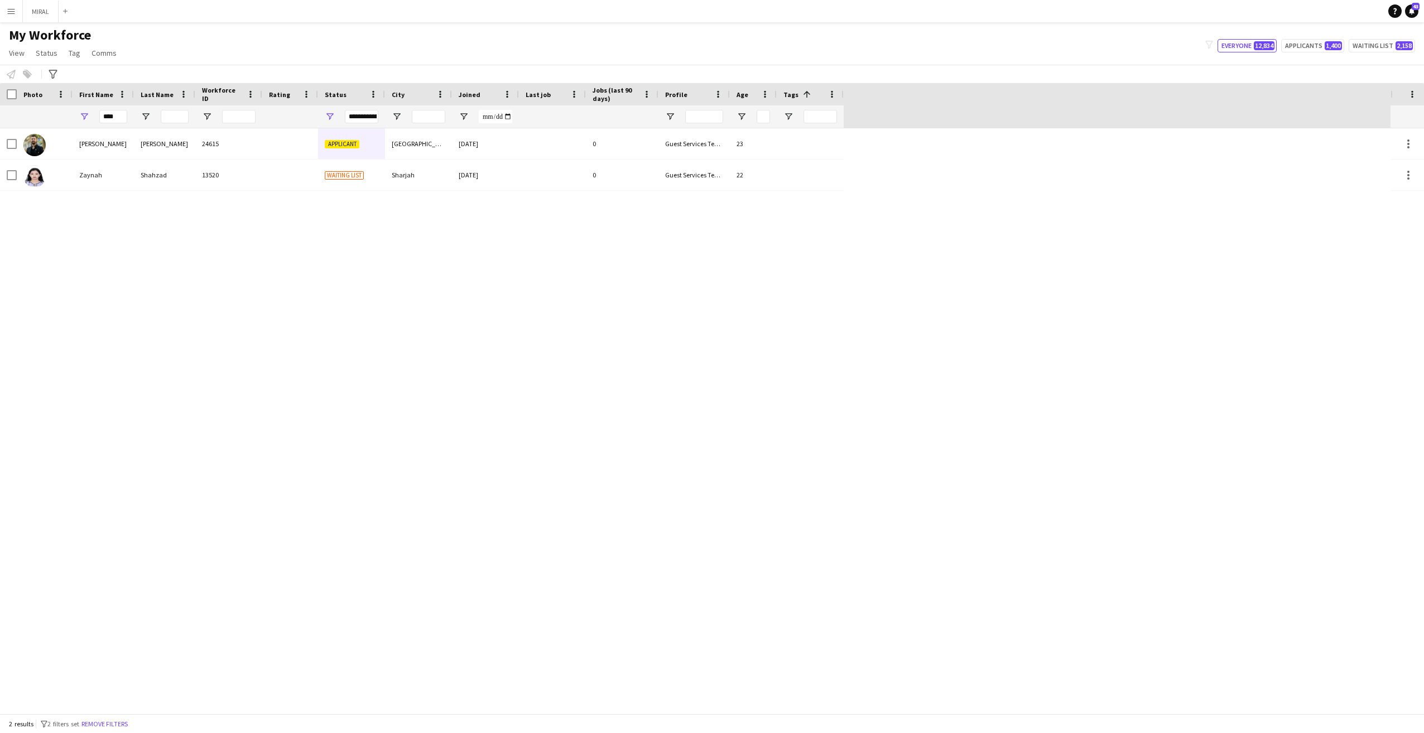
click at [415, 458] on div "[PERSON_NAME] 24615 Applicant [GEOGRAPHIC_DATA] [DATE] 0 Guest Services Team 23…" at bounding box center [695, 420] width 1391 height 585
click at [995, 175] on div "[PERSON_NAME] 24615 Applicant [GEOGRAPHIC_DATA] [DATE] 0 Guest Services Team 23…" at bounding box center [695, 420] width 1391 height 585
